Goal: Task Accomplishment & Management: Manage account settings

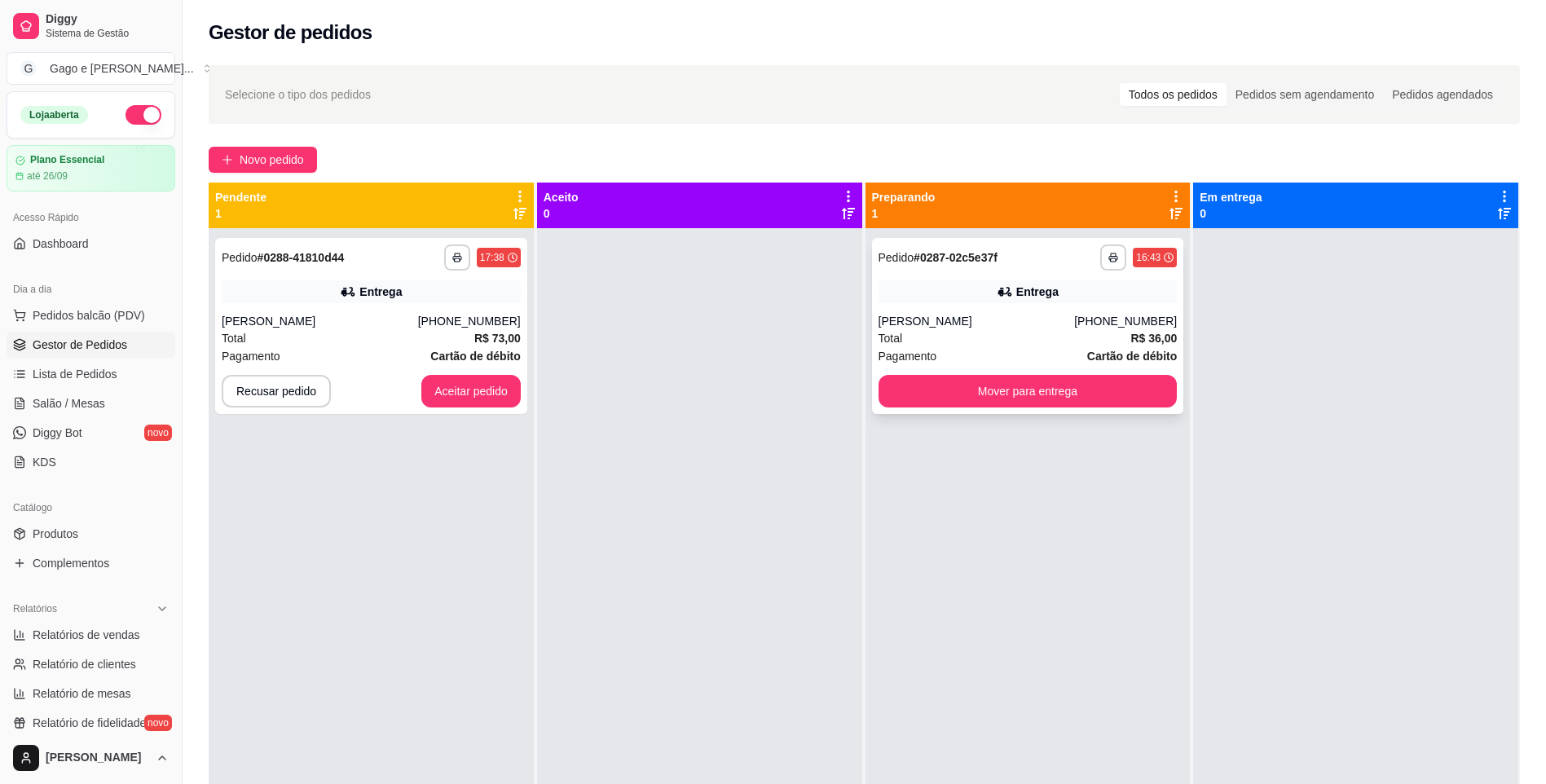
click at [1075, 313] on div "[PERSON_NAME]" at bounding box center [976, 321] width 196 height 17
click at [1124, 390] on button "Mover para entrega" at bounding box center [1028, 390] width 299 height 32
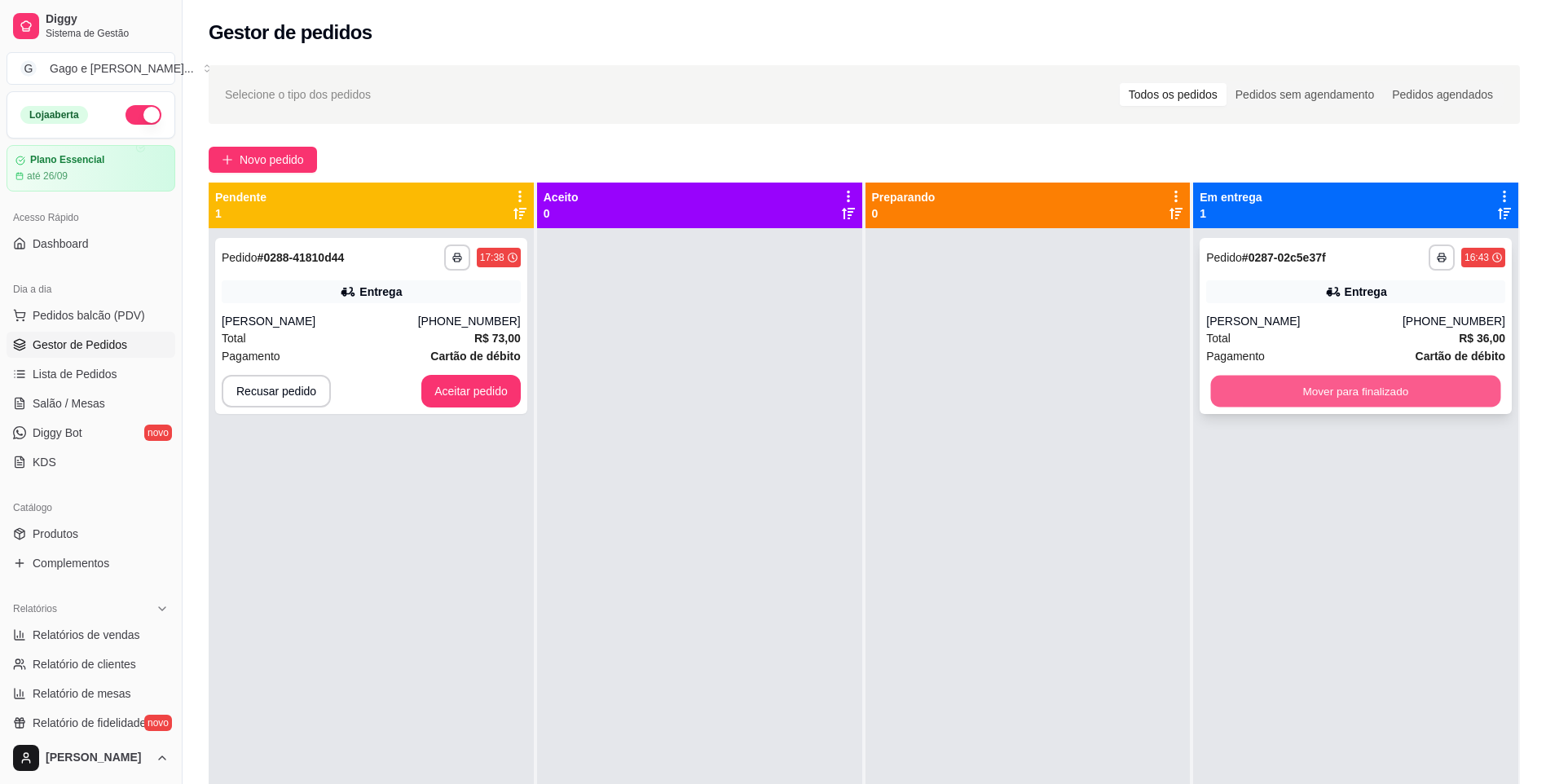
click at [1427, 387] on button "Mover para finalizado" at bounding box center [1356, 391] width 290 height 32
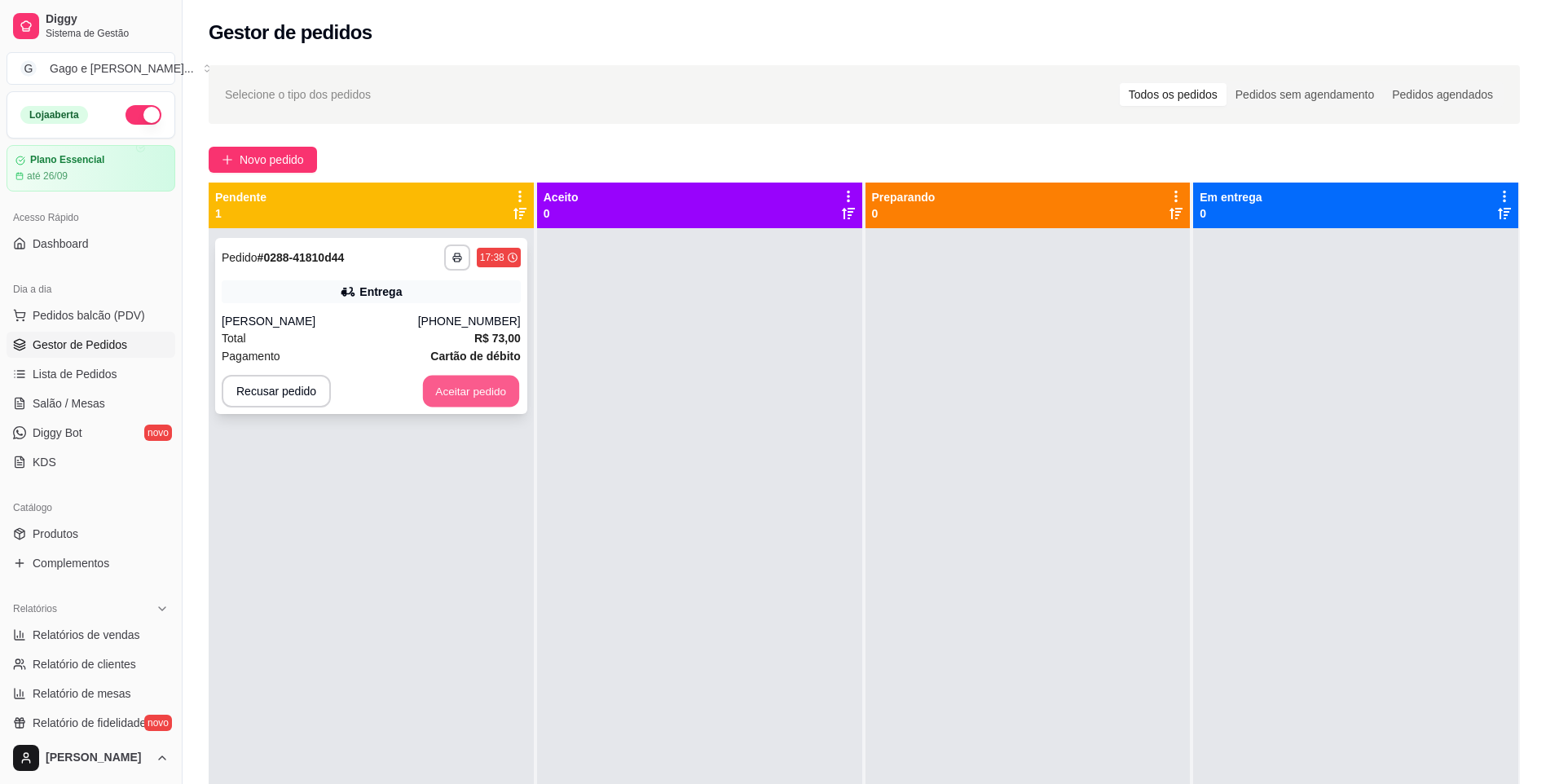
click at [485, 383] on button "Aceitar pedido" at bounding box center [471, 391] width 97 height 32
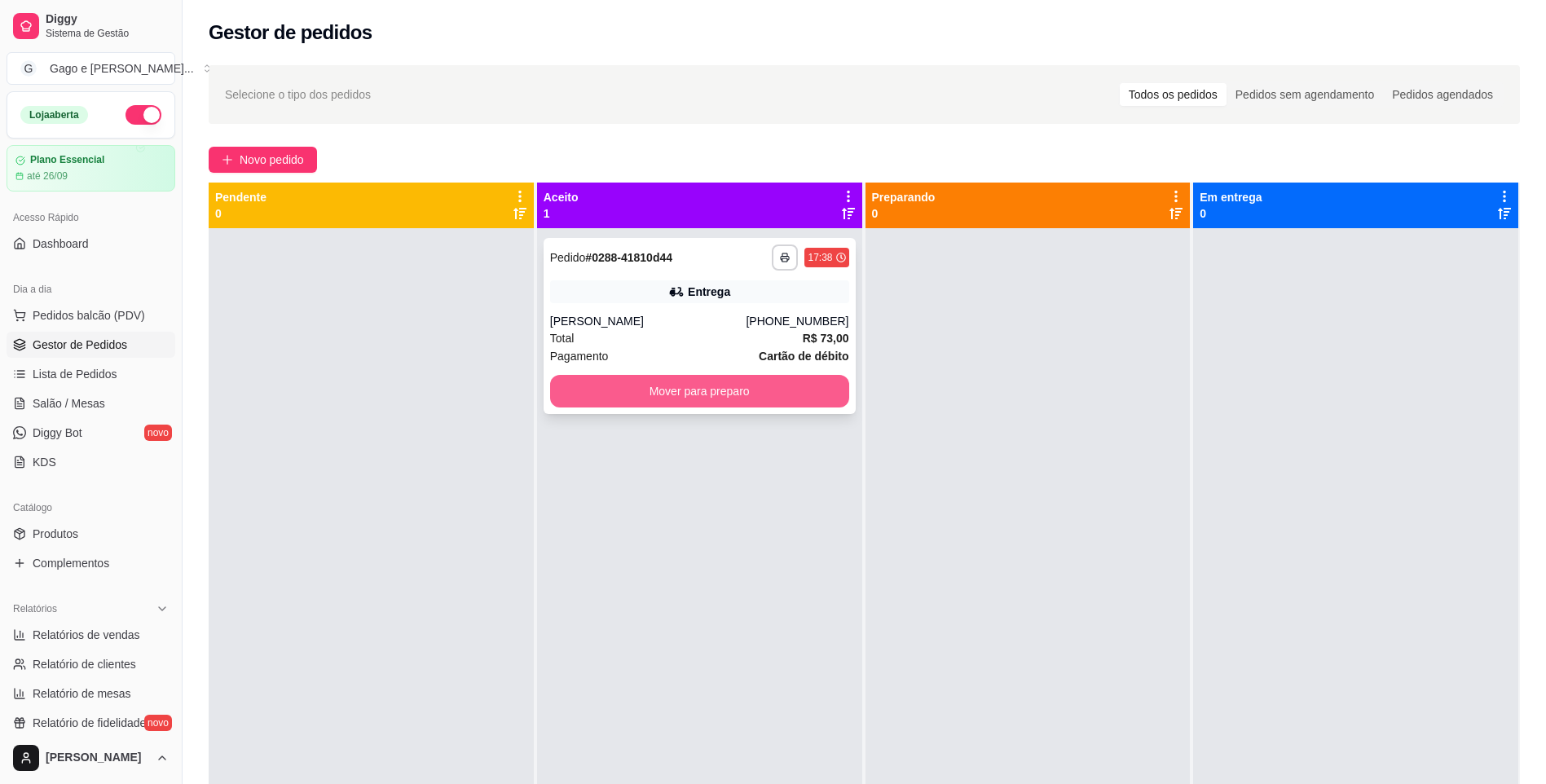
click at [738, 397] on button "Mover para preparo" at bounding box center [699, 390] width 299 height 32
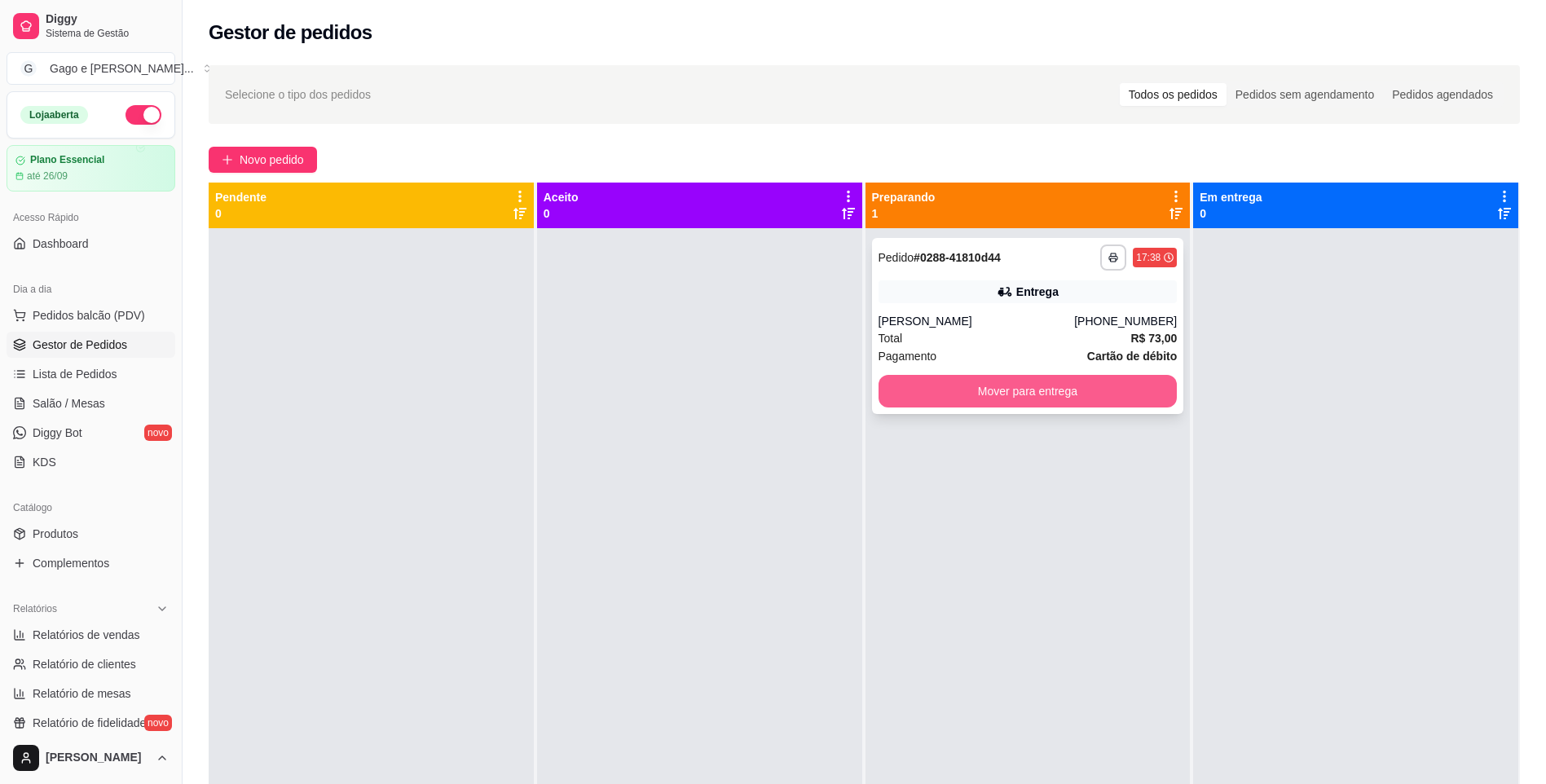
click at [963, 380] on button "Mover para entrega" at bounding box center [1028, 390] width 299 height 32
click at [977, 395] on button "Mover para entrega" at bounding box center [1028, 390] width 299 height 32
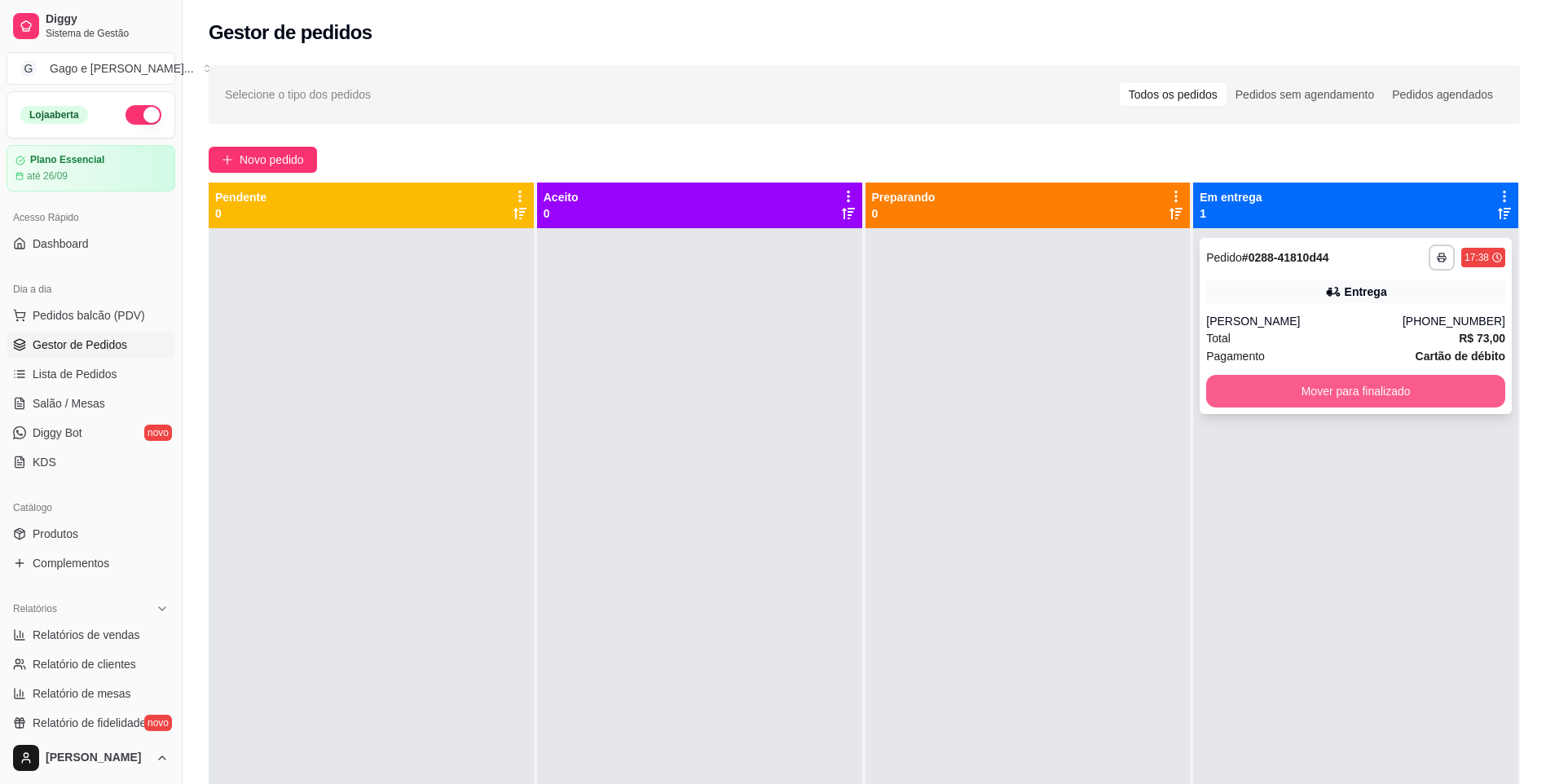
click at [1471, 397] on button "Mover para finalizado" at bounding box center [1356, 390] width 299 height 32
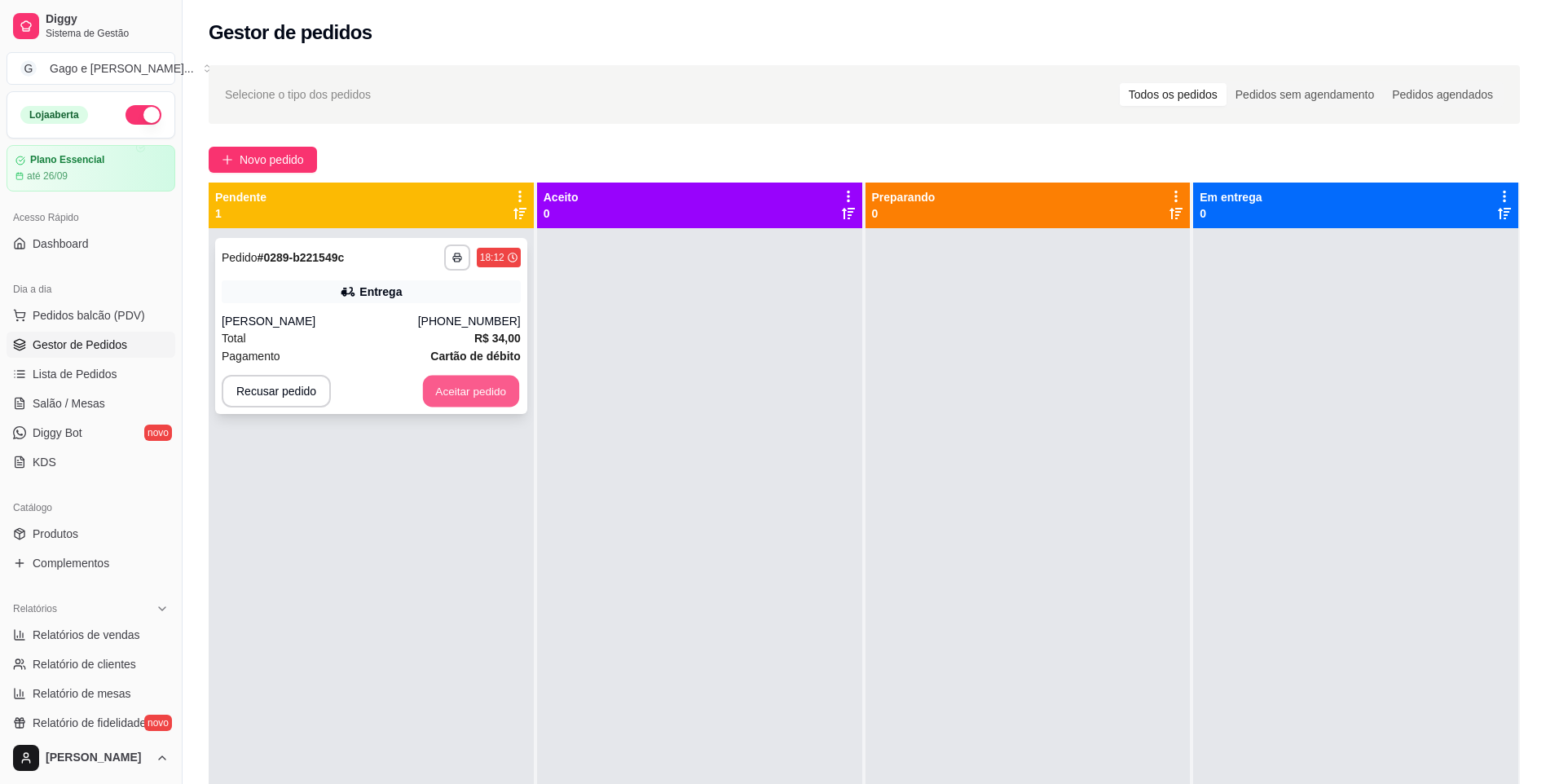
click at [499, 389] on button "Aceitar pedido" at bounding box center [471, 391] width 97 height 32
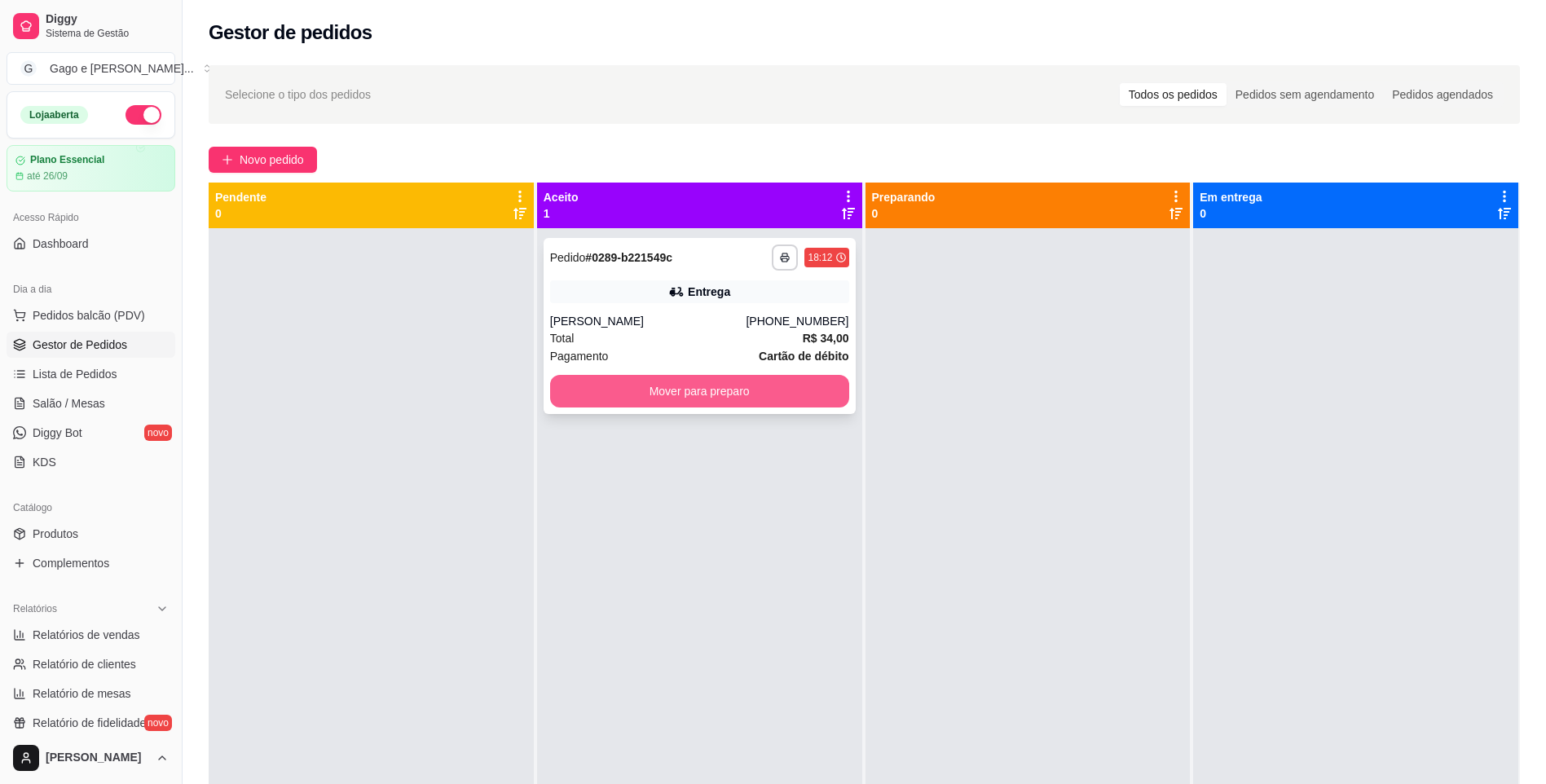
click at [630, 383] on button "Mover para preparo" at bounding box center [699, 390] width 299 height 32
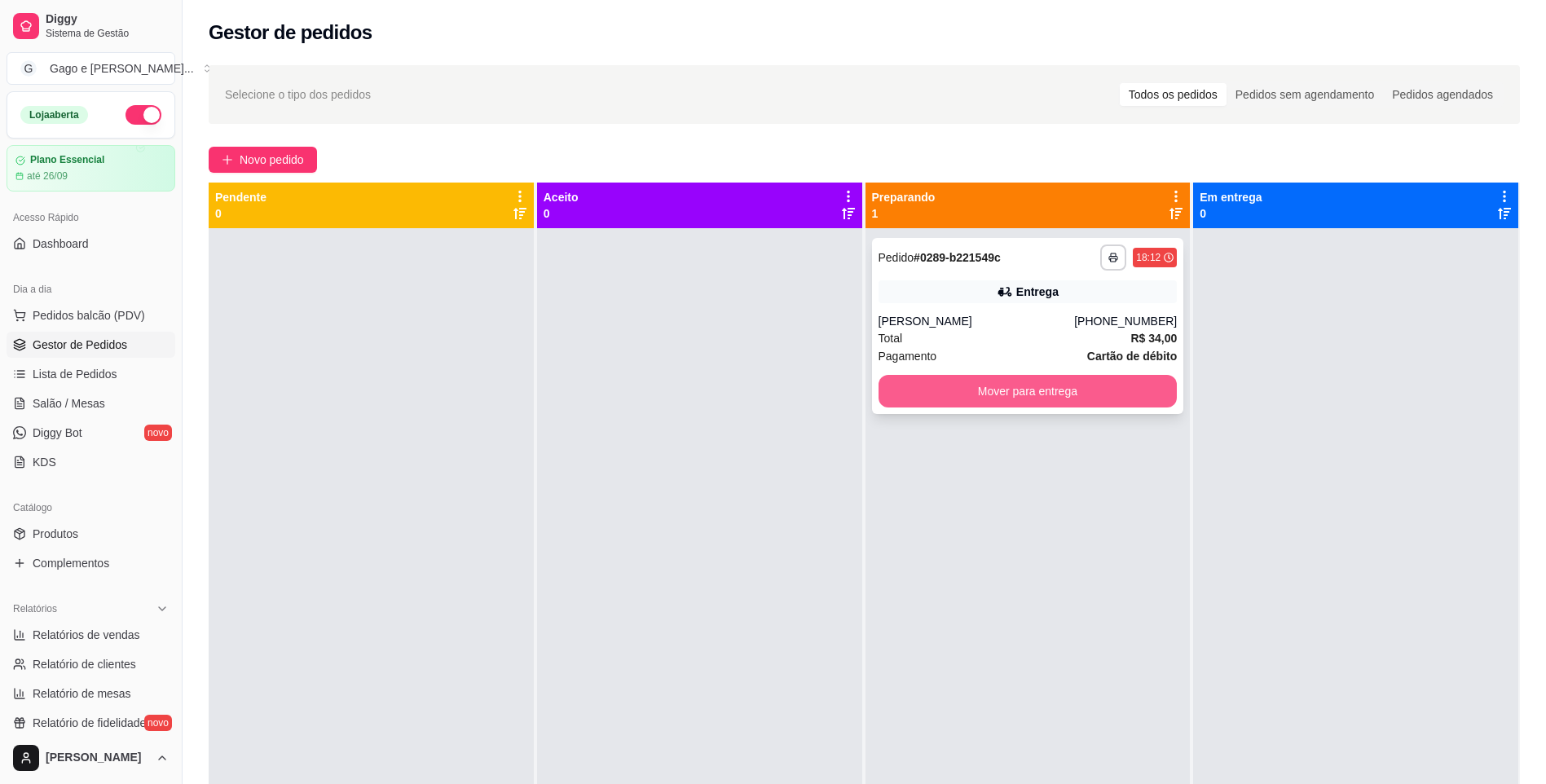
click at [1046, 386] on button "Mover para entrega" at bounding box center [1028, 390] width 299 height 32
